Goal: Task Accomplishment & Management: Manage account settings

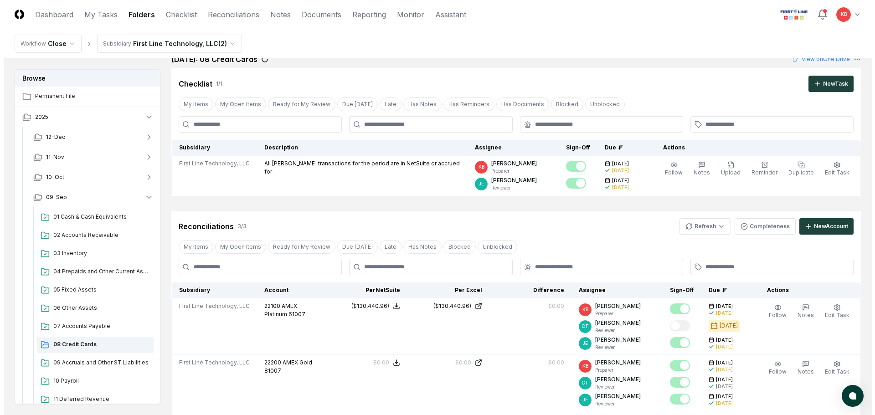
scroll to position [106, 0]
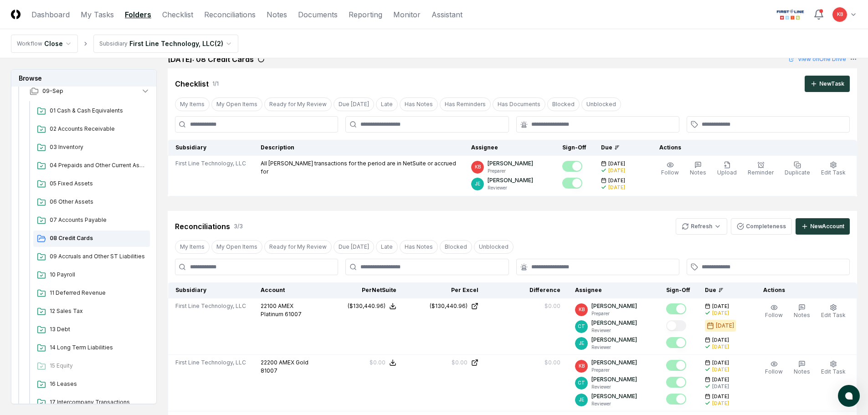
click at [844, 13] on html "CloseCore Dashboard My Tasks Folders Checklist Reconciliations Notes Documents …" at bounding box center [434, 375] width 868 height 780
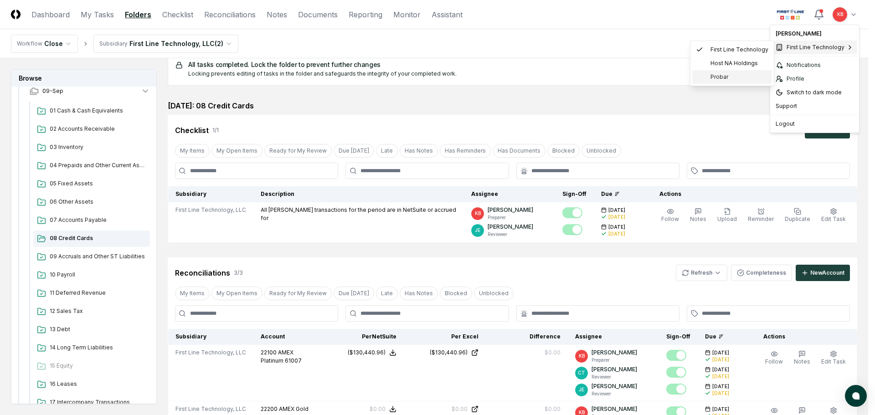
click at [721, 77] on span "Probar" at bounding box center [719, 77] width 18 height 8
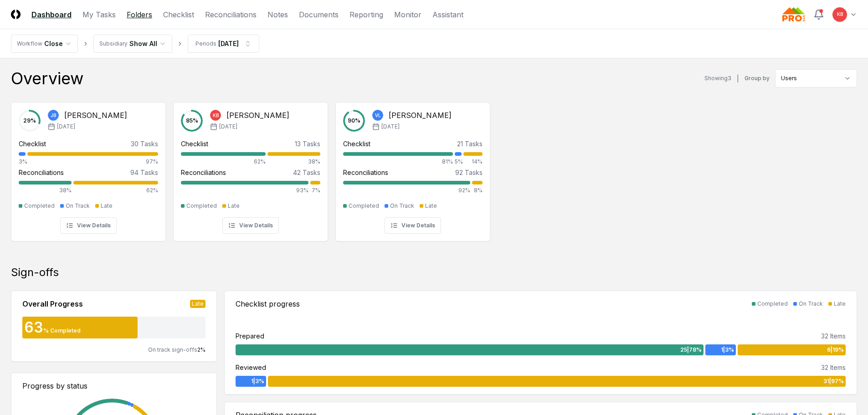
click at [131, 14] on link "Folders" at bounding box center [140, 14] width 26 height 11
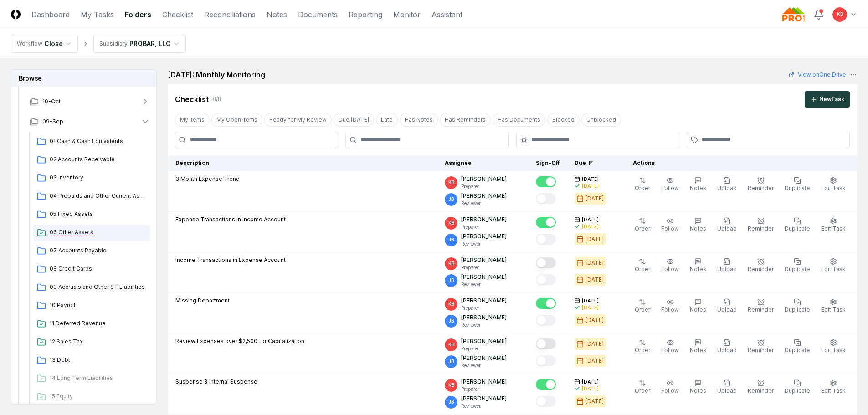
scroll to position [76, 0]
click at [67, 301] on span "10 Payroll" at bounding box center [98, 305] width 97 height 8
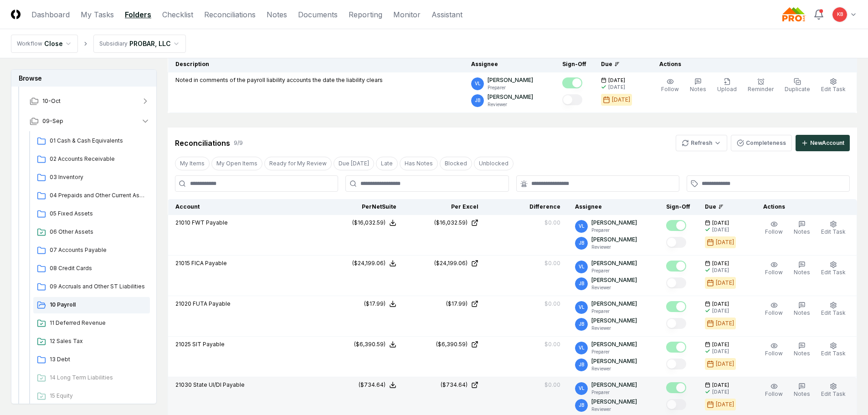
scroll to position [61, 0]
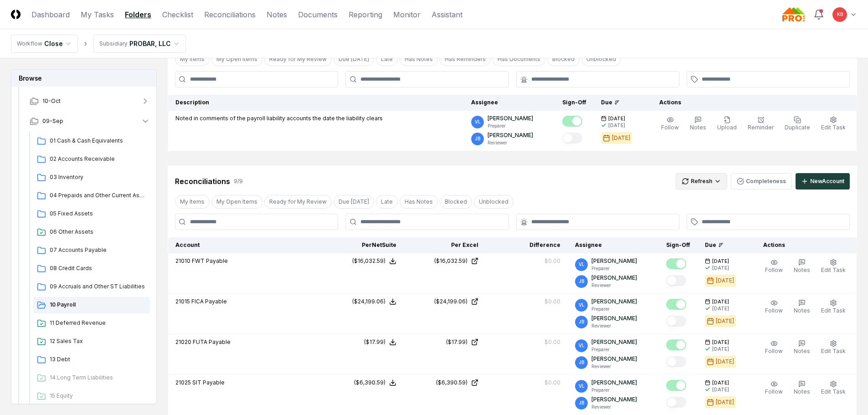
click at [717, 182] on html "CloseCore Dashboard My Tasks Folders Checklist Reconciliations Notes Documents …" at bounding box center [434, 399] width 868 height 920
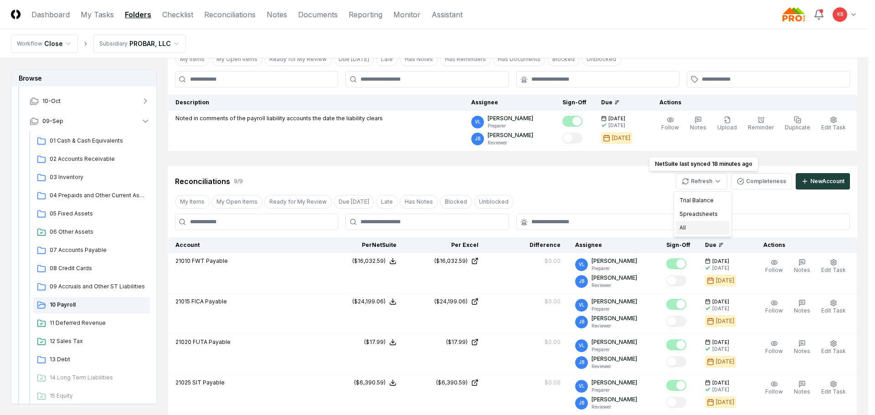
click at [690, 228] on div "All" at bounding box center [703, 228] width 54 height 14
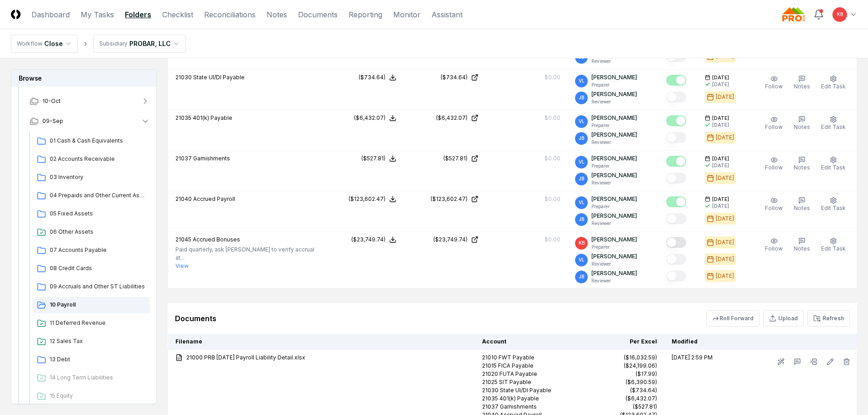
scroll to position [504, 0]
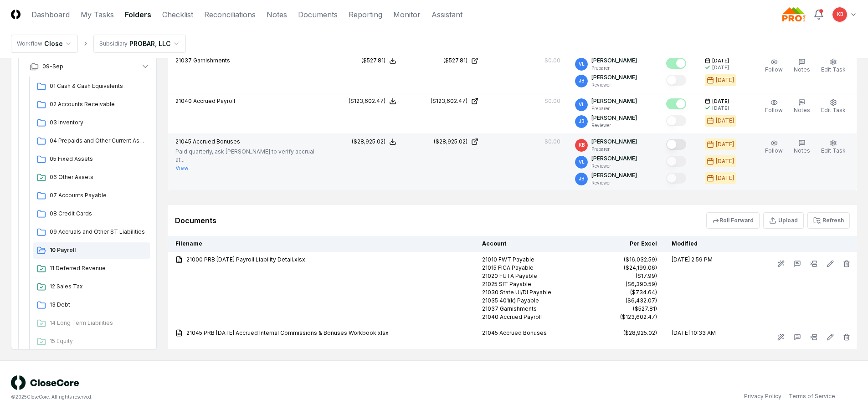
click at [679, 141] on button "Mark complete" at bounding box center [676, 144] width 20 height 11
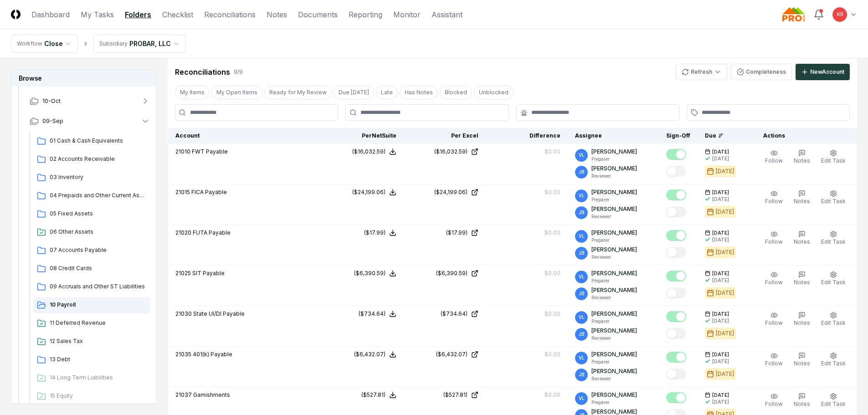
scroll to position [79, 0]
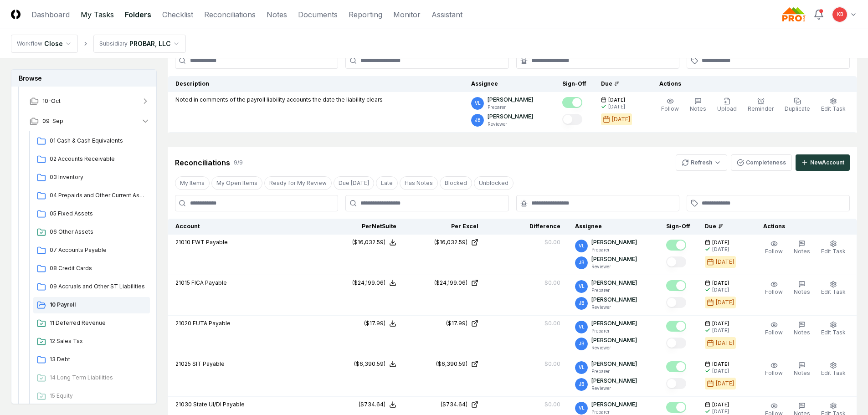
click at [101, 13] on link "My Tasks" at bounding box center [97, 14] width 33 height 11
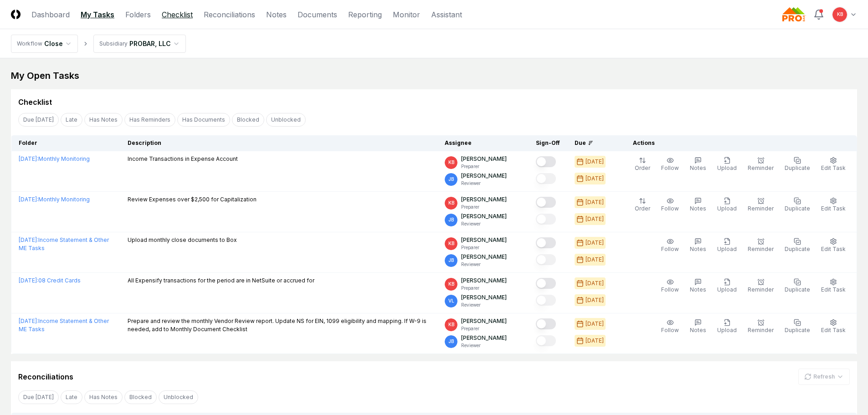
click at [190, 16] on link "Checklist" at bounding box center [177, 14] width 31 height 11
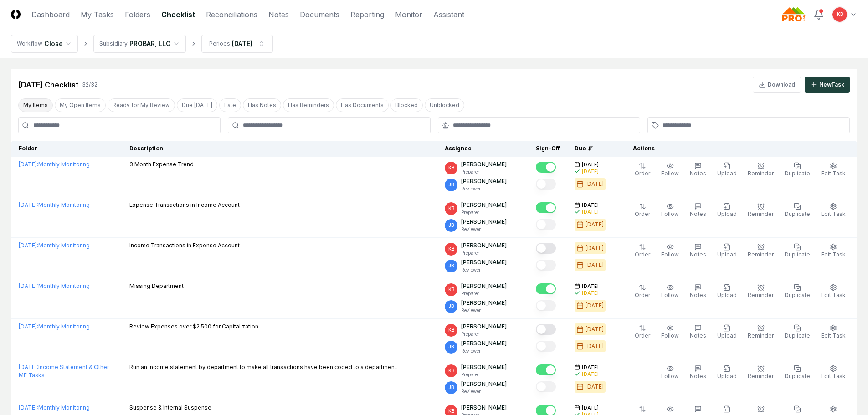
click at [31, 104] on button "My Items" at bounding box center [35, 105] width 35 height 14
click at [77, 107] on button "My Open Items" at bounding box center [80, 105] width 51 height 14
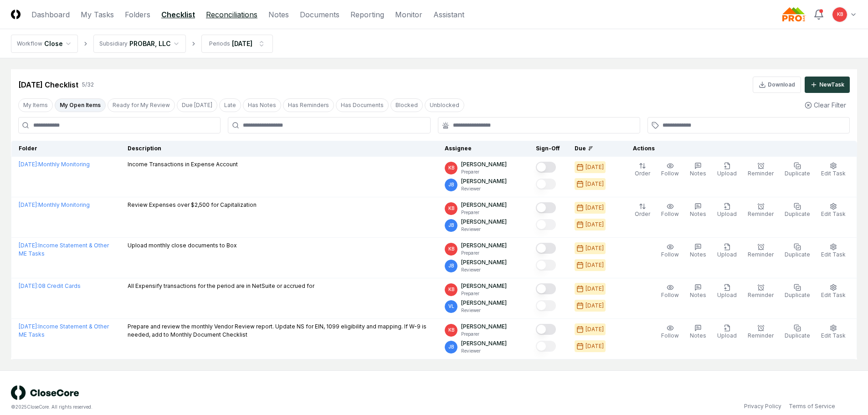
click at [233, 14] on link "Reconciliations" at bounding box center [231, 14] width 51 height 11
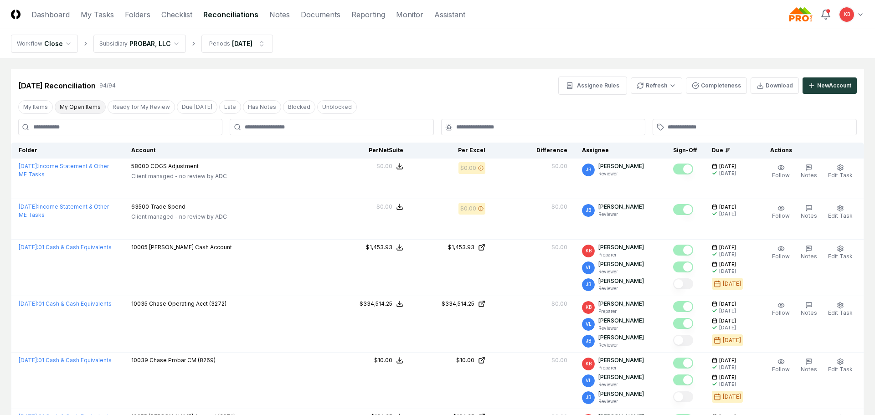
click at [84, 104] on button "My Open Items" at bounding box center [80, 107] width 51 height 14
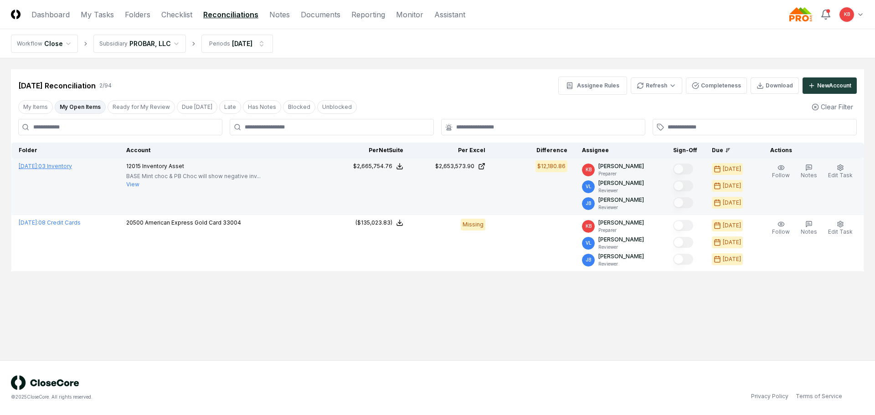
click at [72, 168] on link "[DATE] : 03 Inventory" at bounding box center [45, 166] width 53 height 7
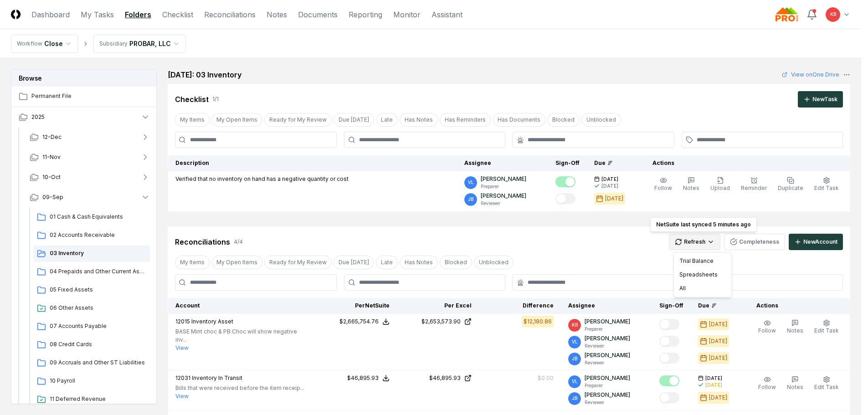
click at [714, 242] on html "CloseCore Dashboard My Tasks Folders Checklist Reconciliations Notes Documents …" at bounding box center [434, 398] width 868 height 796
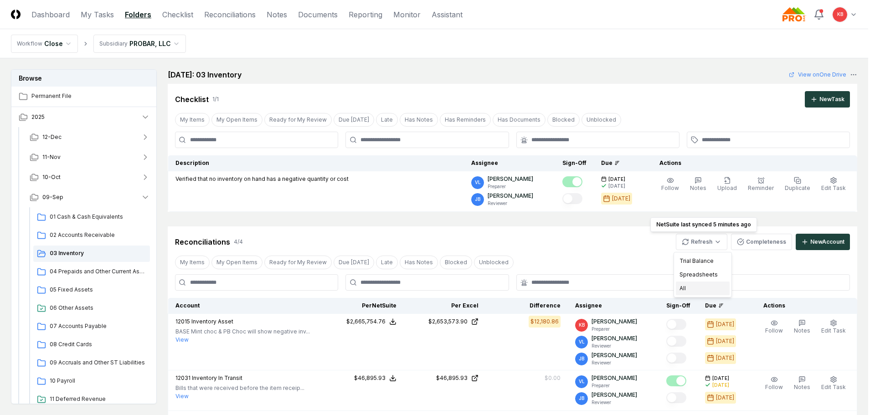
click at [699, 289] on div "All" at bounding box center [703, 289] width 54 height 14
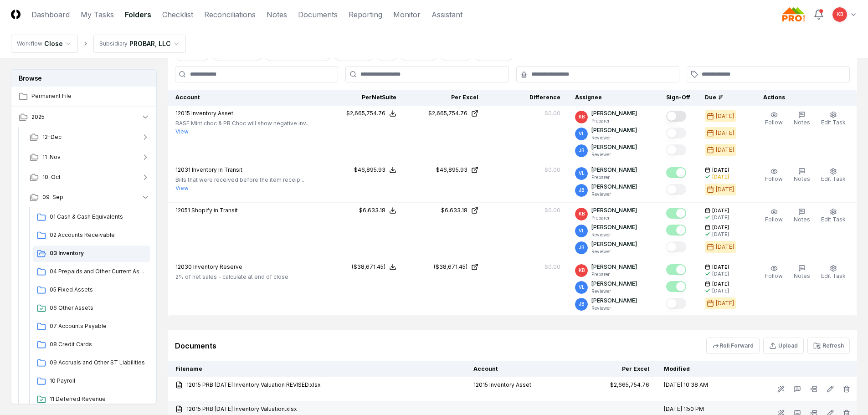
scroll to position [177, 0]
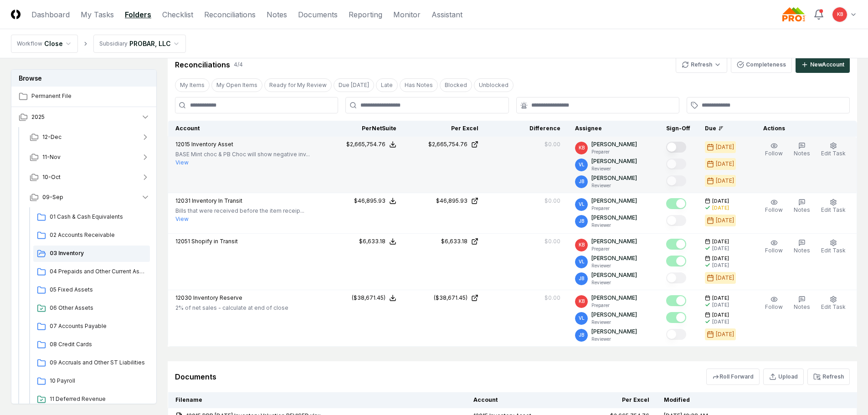
click at [675, 147] on button "Mark complete" at bounding box center [676, 147] width 20 height 11
click at [96, 16] on link "My Tasks" at bounding box center [97, 14] width 33 height 11
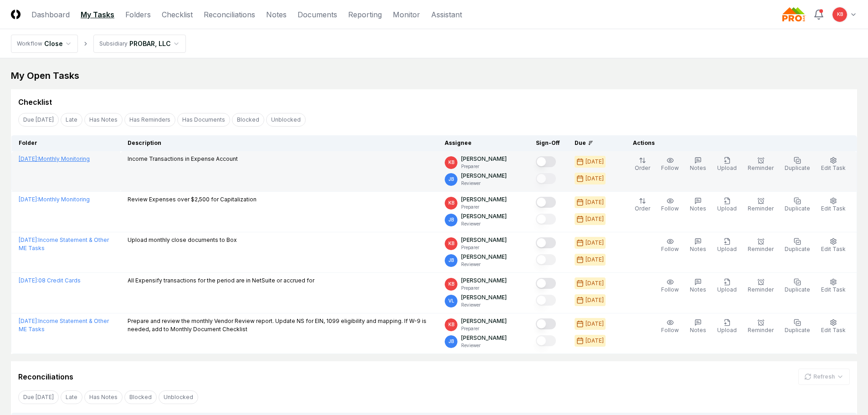
click at [82, 158] on link "[DATE] : Monthly Monitoring" at bounding box center [54, 158] width 71 height 7
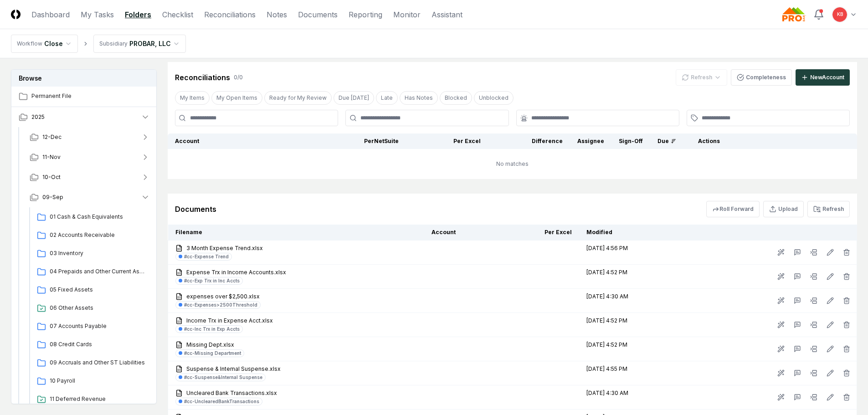
scroll to position [456, 0]
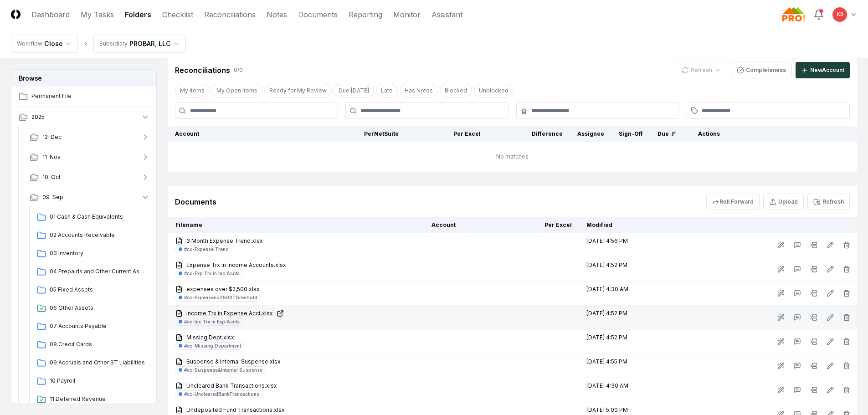
click at [254, 313] on link "Income Trx in Expense Acct.xlsx" at bounding box center [296, 313] width 242 height 8
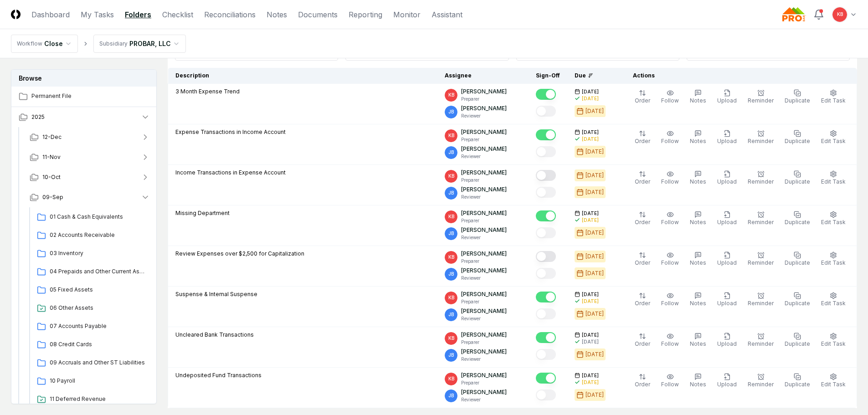
scroll to position [61, 0]
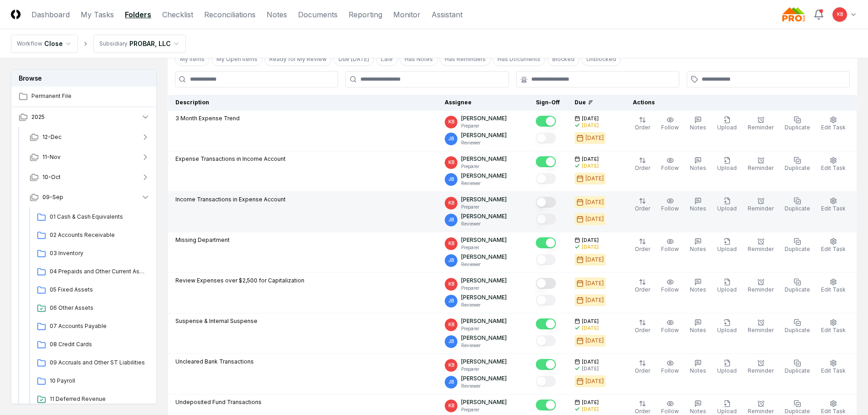
click at [552, 202] on button "Mark complete" at bounding box center [546, 202] width 20 height 11
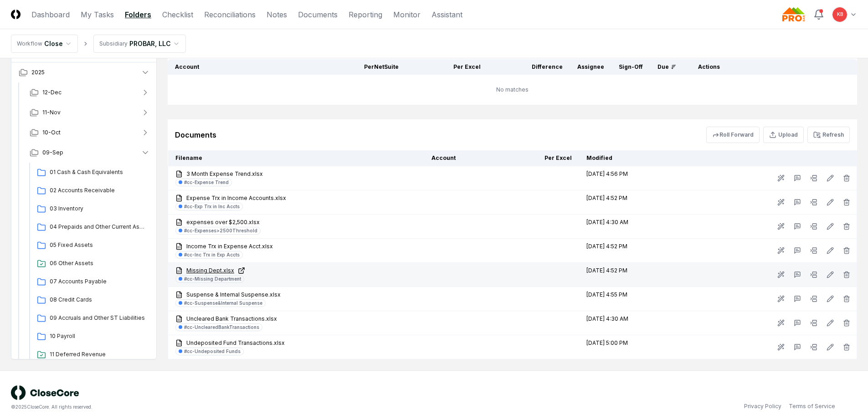
scroll to position [533, 0]
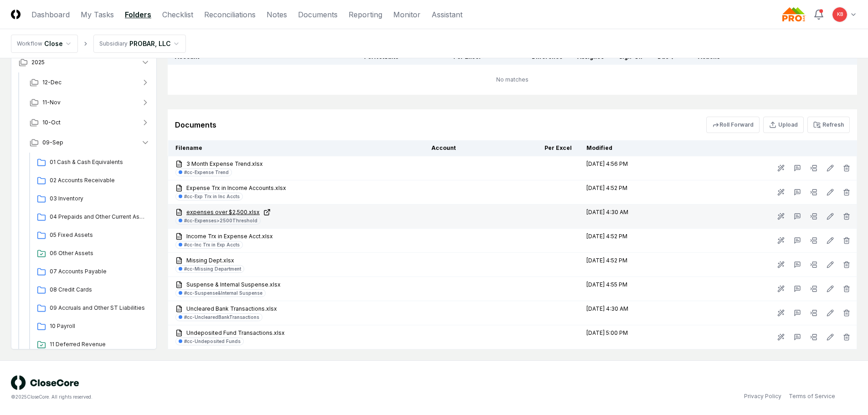
click at [228, 211] on link "expenses over $2,500.xlsx" at bounding box center [296, 212] width 242 height 8
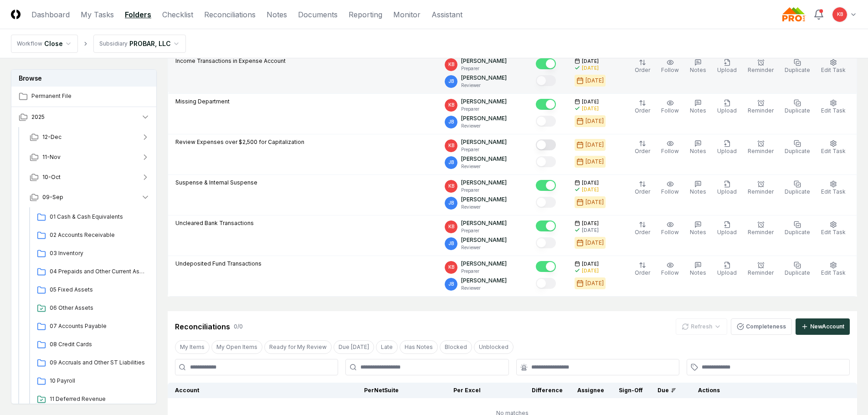
scroll to position [168, 0]
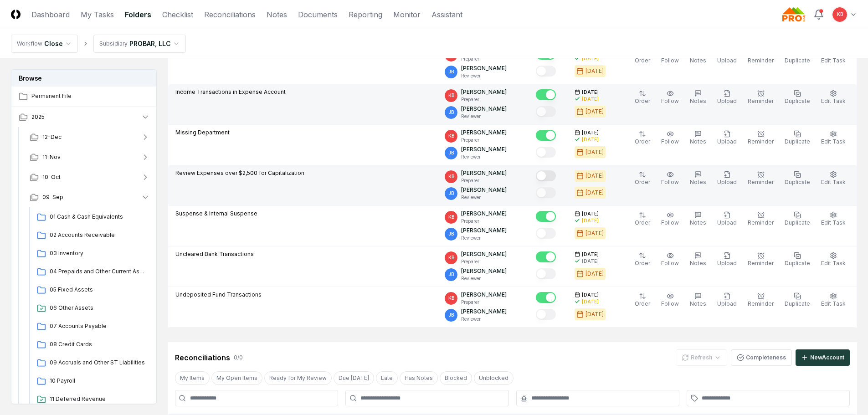
drag, startPoint x: 554, startPoint y: 176, endPoint x: 526, endPoint y: 185, distance: 29.0
click at [554, 176] on button "Mark complete" at bounding box center [546, 175] width 20 height 11
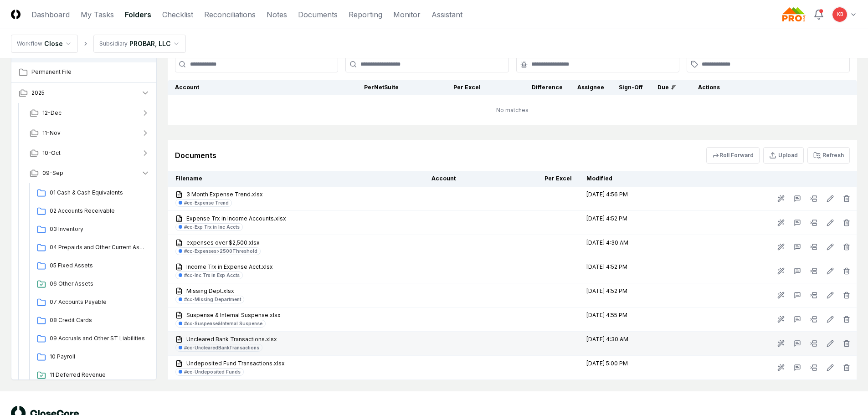
scroll to position [518, 0]
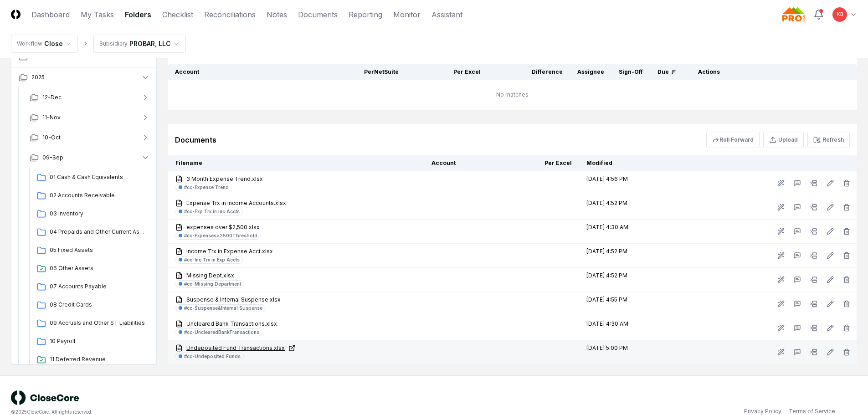
click at [248, 348] on link "Undeposited Fund Transactions.xlsx" at bounding box center [296, 348] width 242 height 8
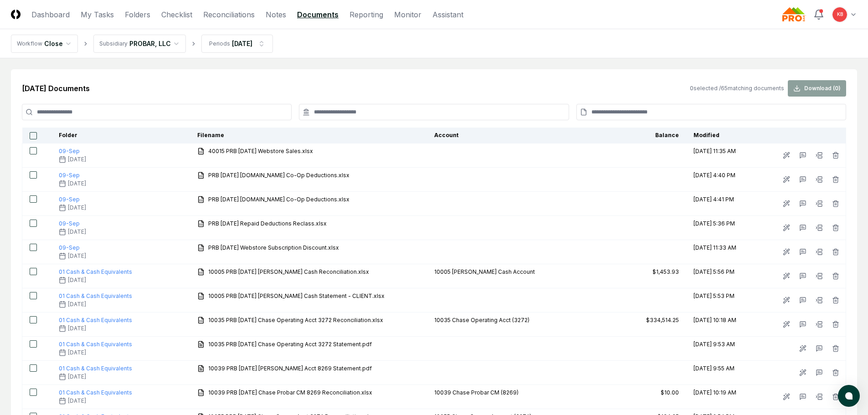
click at [224, 20] on header "CloseCore Dashboard My Tasks Folders Checklist Reconciliations Notes Documents …" at bounding box center [434, 14] width 868 height 29
click at [226, 15] on link "Reconciliations" at bounding box center [228, 14] width 51 height 11
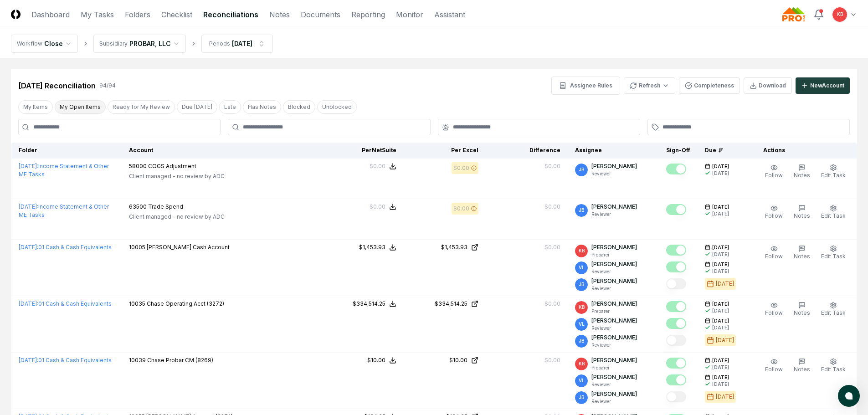
click at [81, 109] on button "My Open Items" at bounding box center [80, 107] width 51 height 14
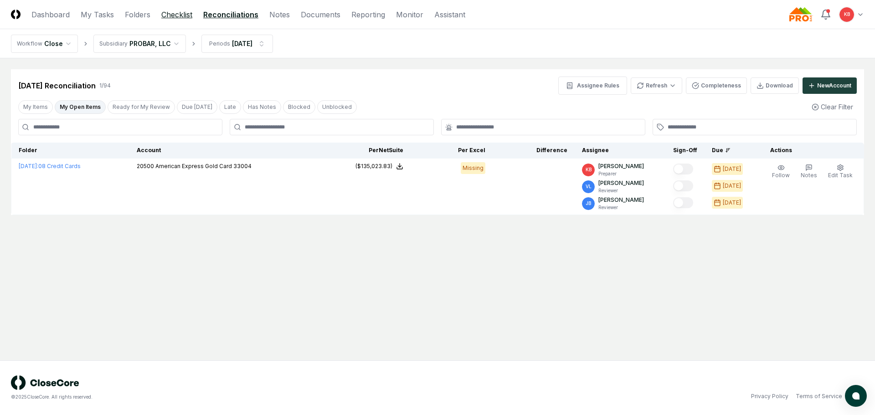
click at [182, 17] on link "Checklist" at bounding box center [176, 14] width 31 height 11
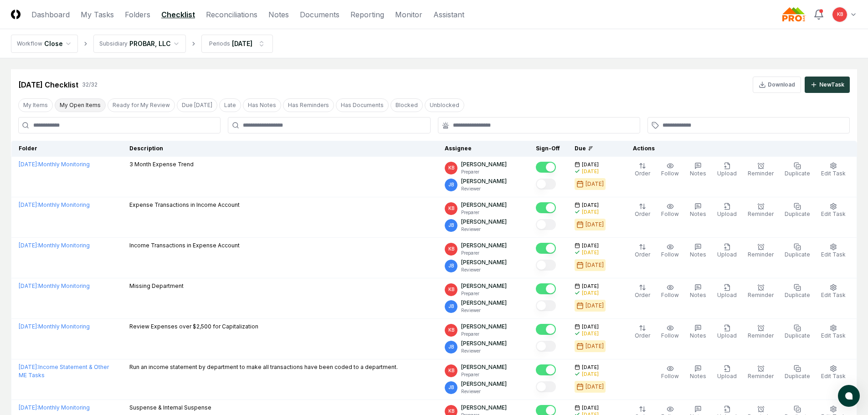
click at [82, 107] on button "My Open Items" at bounding box center [80, 105] width 51 height 14
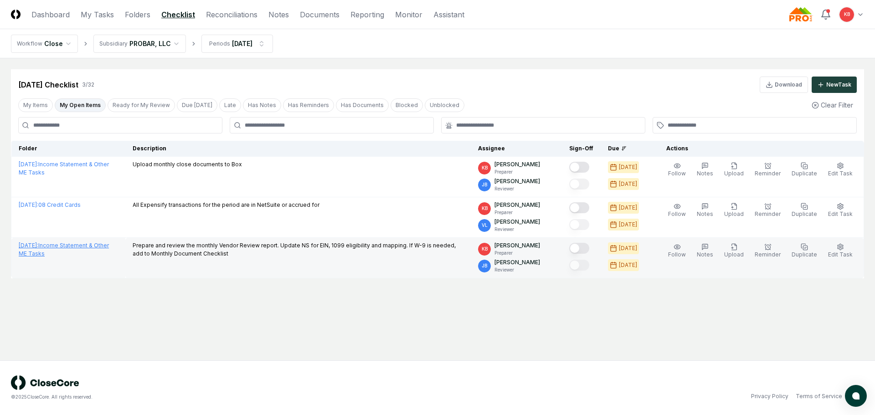
click at [102, 247] on link "September 2025 : Income Statement & Other ME Tasks" at bounding box center [64, 249] width 90 height 15
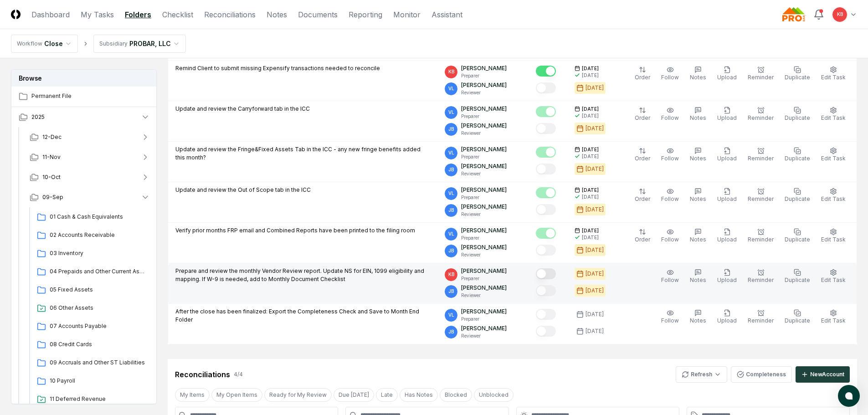
scroll to position [314, 0]
click at [547, 272] on button "Mark complete" at bounding box center [546, 272] width 20 height 11
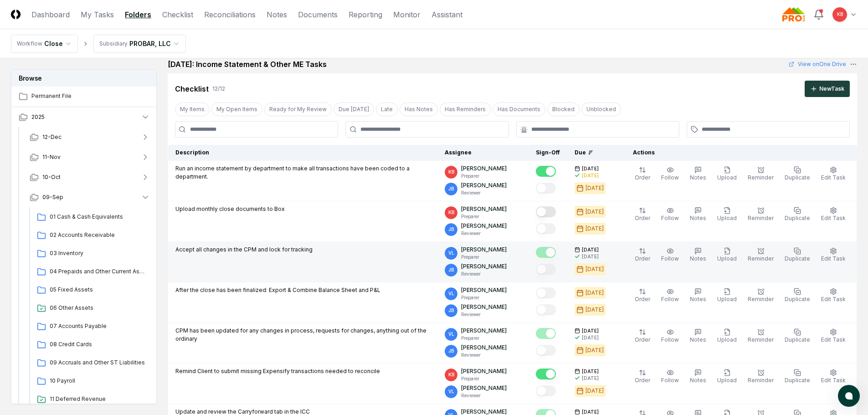
scroll to position [0, 0]
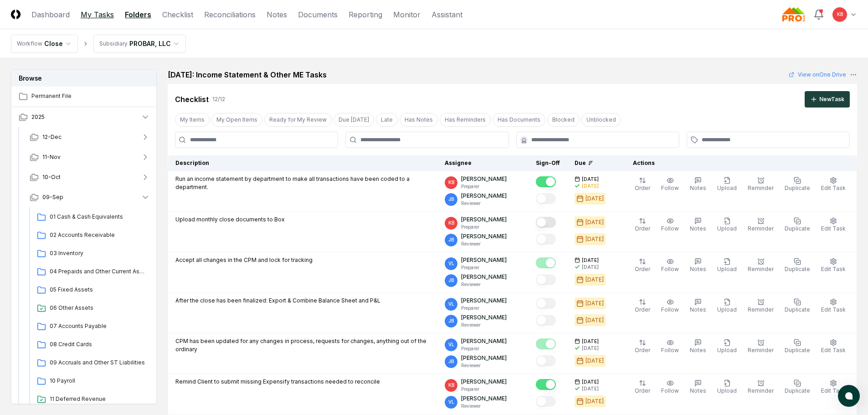
click at [103, 15] on link "My Tasks" at bounding box center [97, 14] width 33 height 11
